Goal: Task Accomplishment & Management: Complete application form

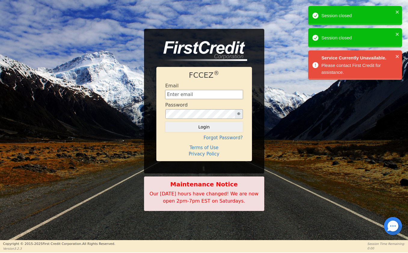
click at [193, 96] on input "text" at bounding box center [204, 94] width 78 height 9
type input "[EMAIL_ADDRESS][DOMAIN_NAME]"
click at [398, 11] on icon "close" at bounding box center [397, 12] width 4 height 5
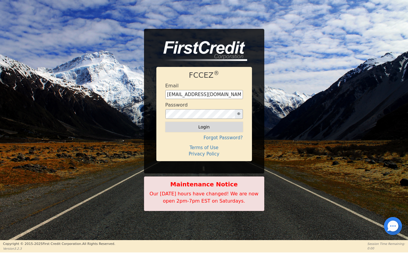
click at [207, 129] on button "Login" at bounding box center [204, 127] width 78 height 10
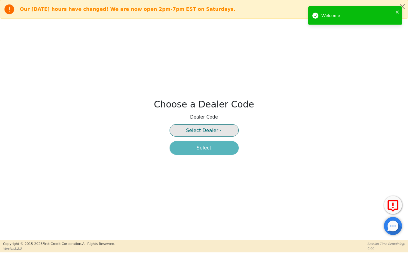
click at [215, 128] on span "Select Dealer" at bounding box center [202, 131] width 32 height 6
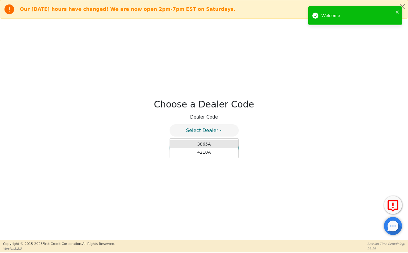
click at [208, 145] on link "3865A" at bounding box center [204, 144] width 69 height 8
click at [204, 148] on button "Select" at bounding box center [203, 148] width 69 height 14
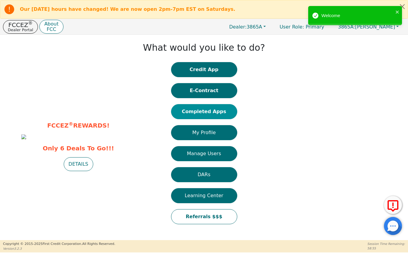
click at [195, 110] on button "Completed Apps" at bounding box center [204, 111] width 66 height 15
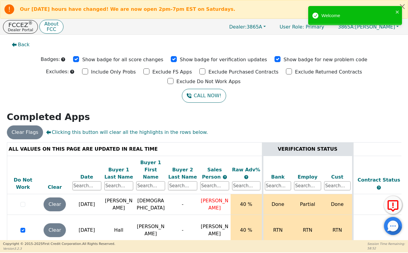
click at [90, 174] on div "Date" at bounding box center [86, 177] width 29 height 7
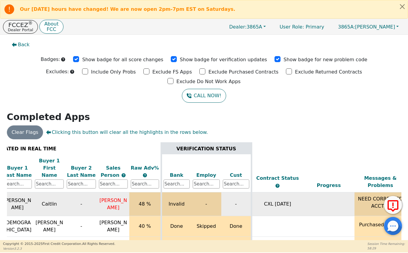
scroll to position [2, 265]
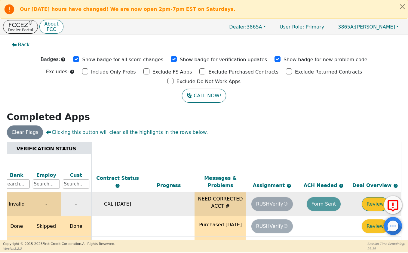
click at [372, 197] on button "Review" at bounding box center [374, 204] width 27 height 14
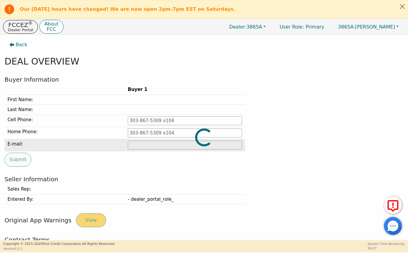
type input "[PHONE_NUMBER]"
type input "[EMAIL_ADDRESS][DOMAIN_NAME]"
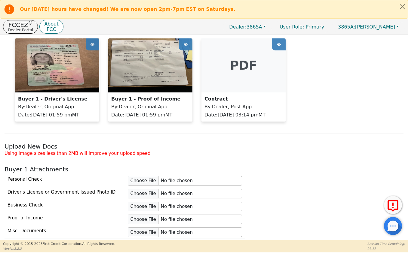
scroll to position [445, 0]
